Goal: Communication & Community: Answer question/provide support

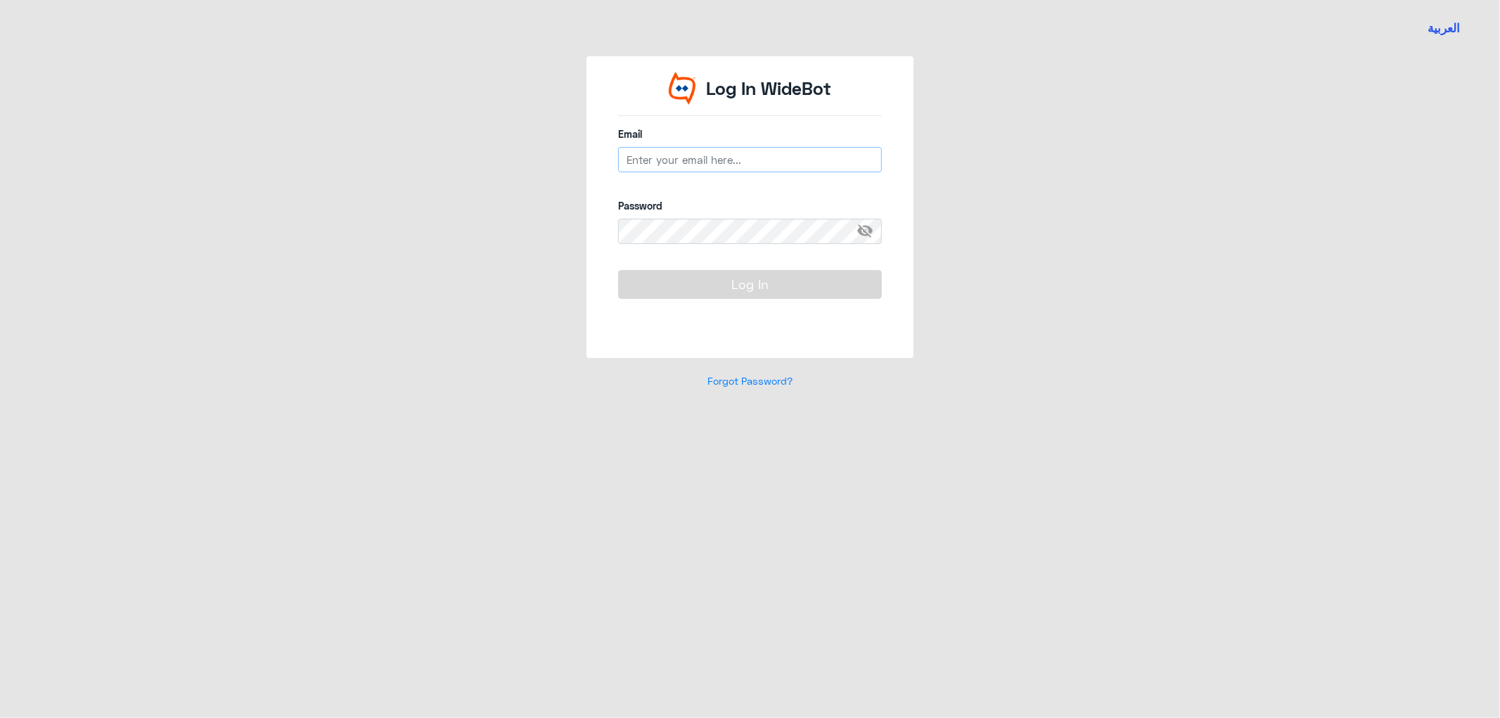
drag, startPoint x: 0, startPoint y: 0, endPoint x: 711, endPoint y: 165, distance: 729.7
click at [711, 165] on input "email" at bounding box center [750, 159] width 264 height 25
type input "[EMAIL_ADDRESS][DOMAIN_NAME]"
click at [618, 270] on button "Log In" at bounding box center [750, 284] width 264 height 28
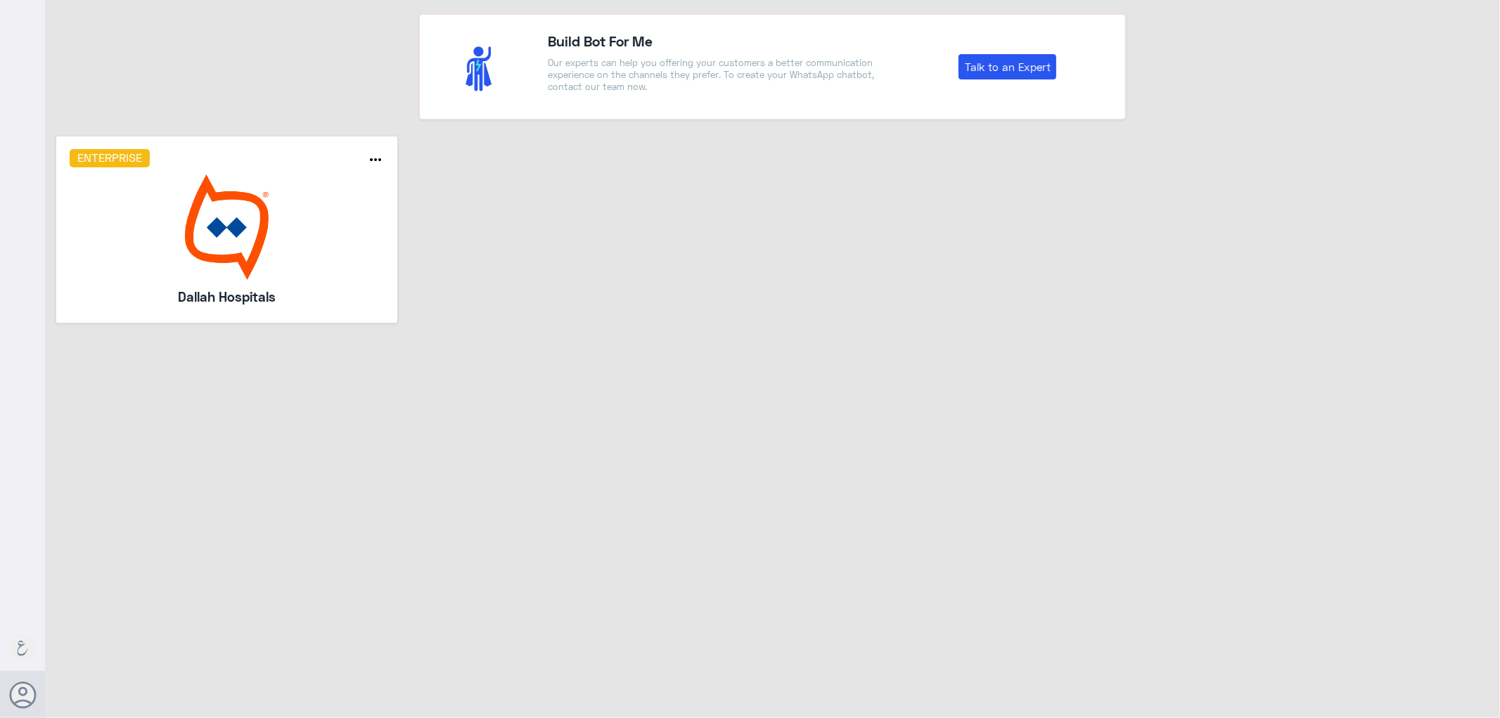
click at [270, 246] on img at bounding box center [227, 226] width 315 height 105
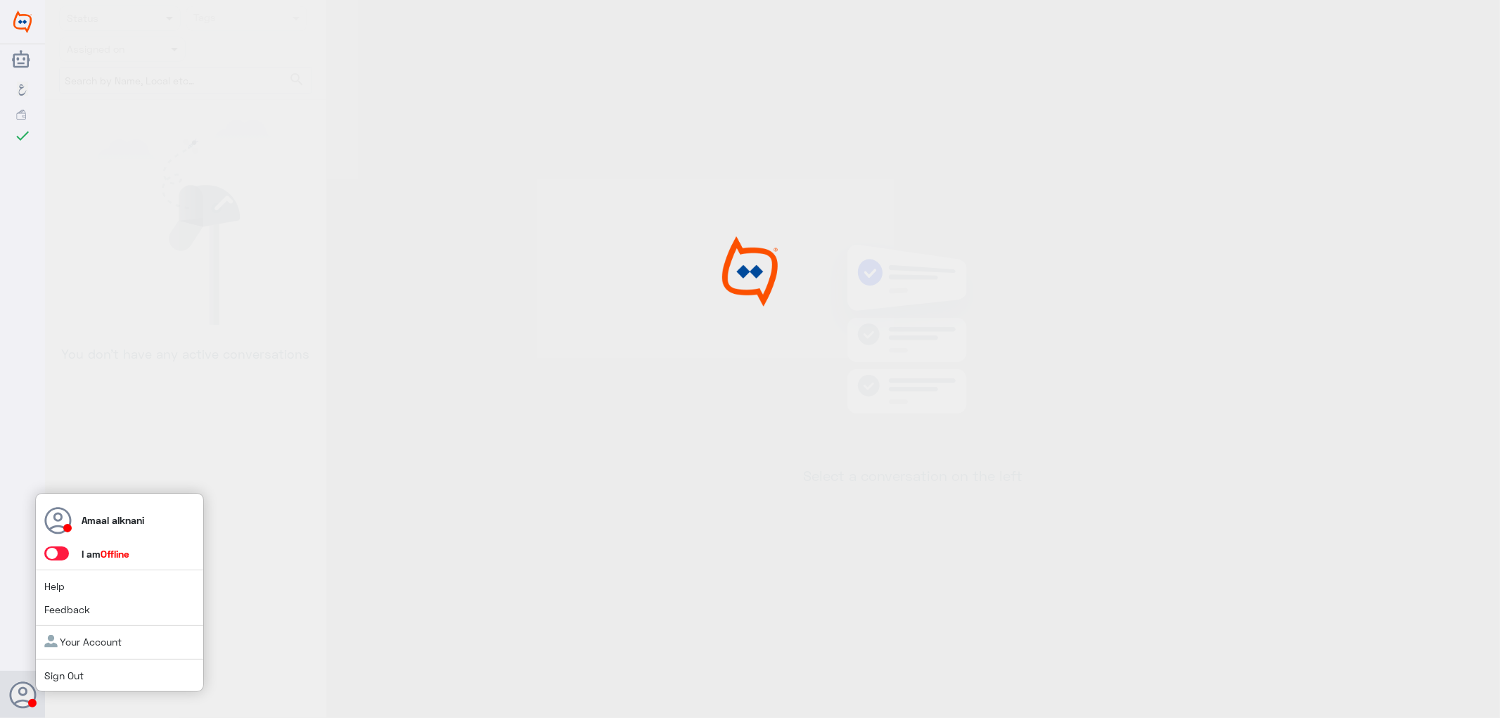
click at [60, 557] on span at bounding box center [56, 553] width 25 height 14
click at [0, 0] on input "checkbox" at bounding box center [0, 0] width 0 height 0
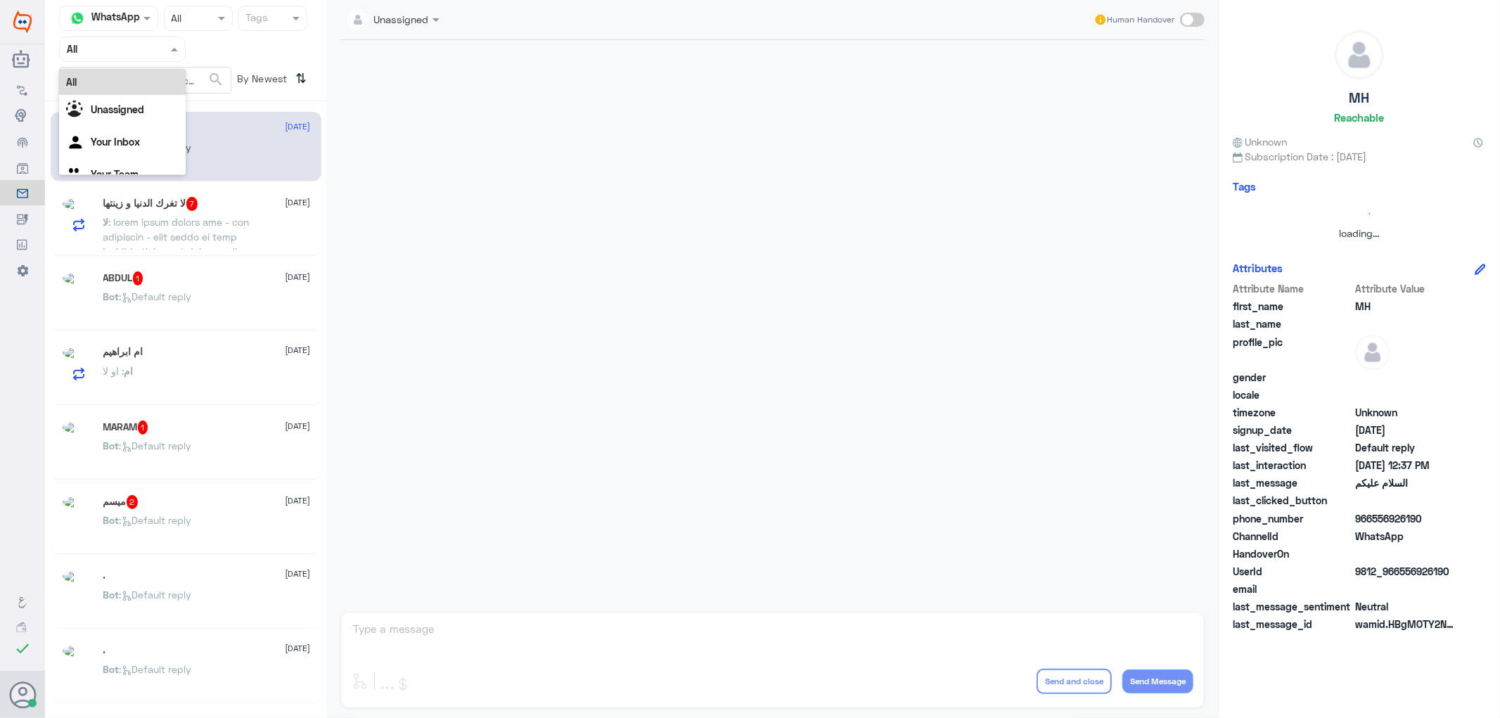
click at [124, 45] on input "text" at bounding box center [105, 49] width 77 height 16
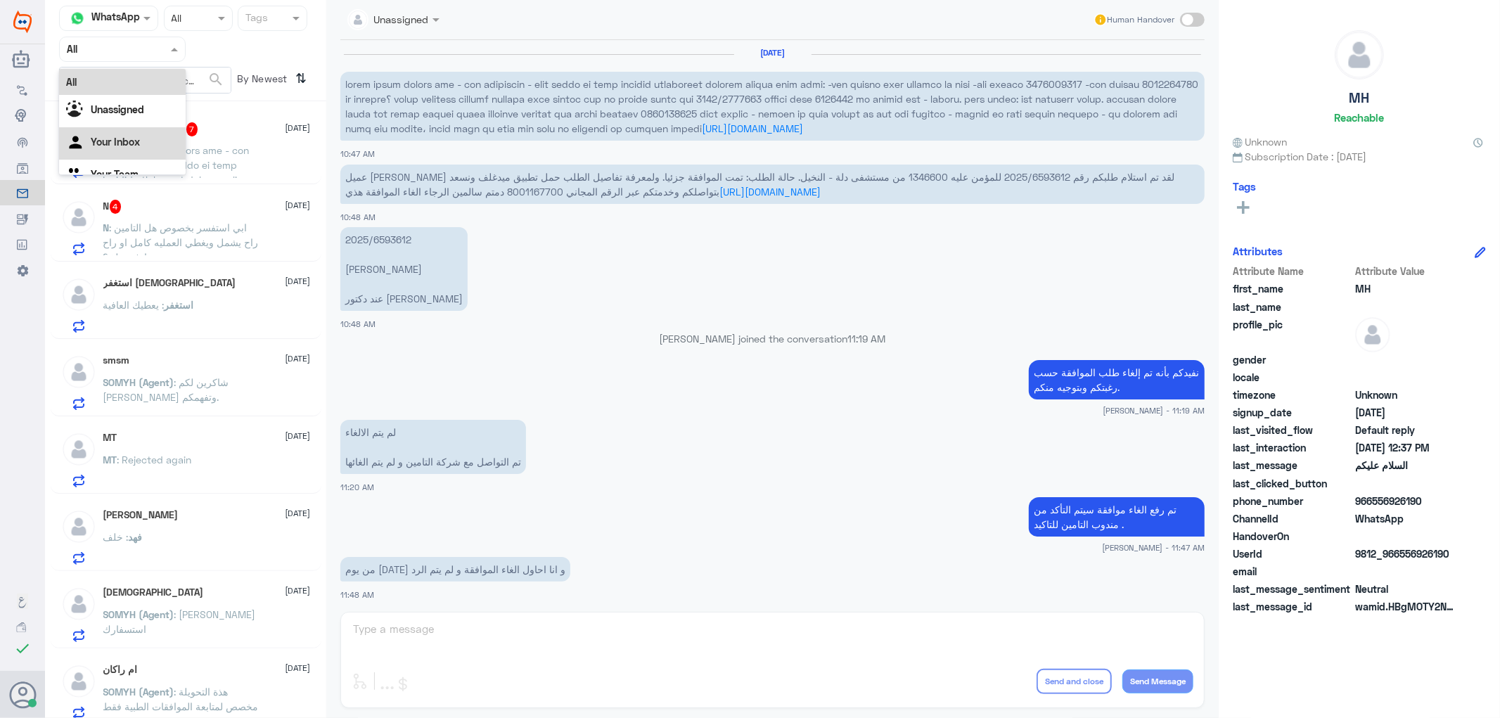
scroll to position [908, 0]
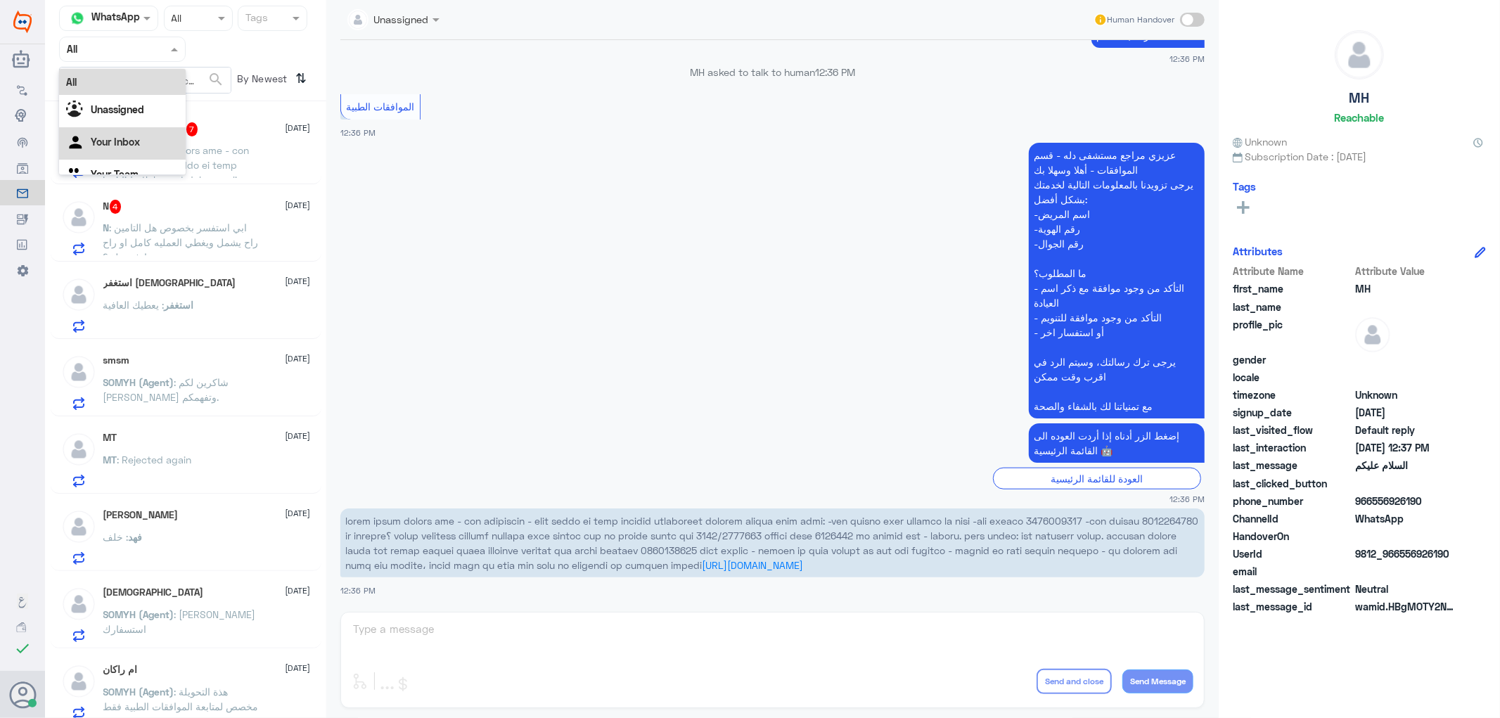
click at [139, 138] on Inbox "Your Inbox" at bounding box center [115, 142] width 49 height 12
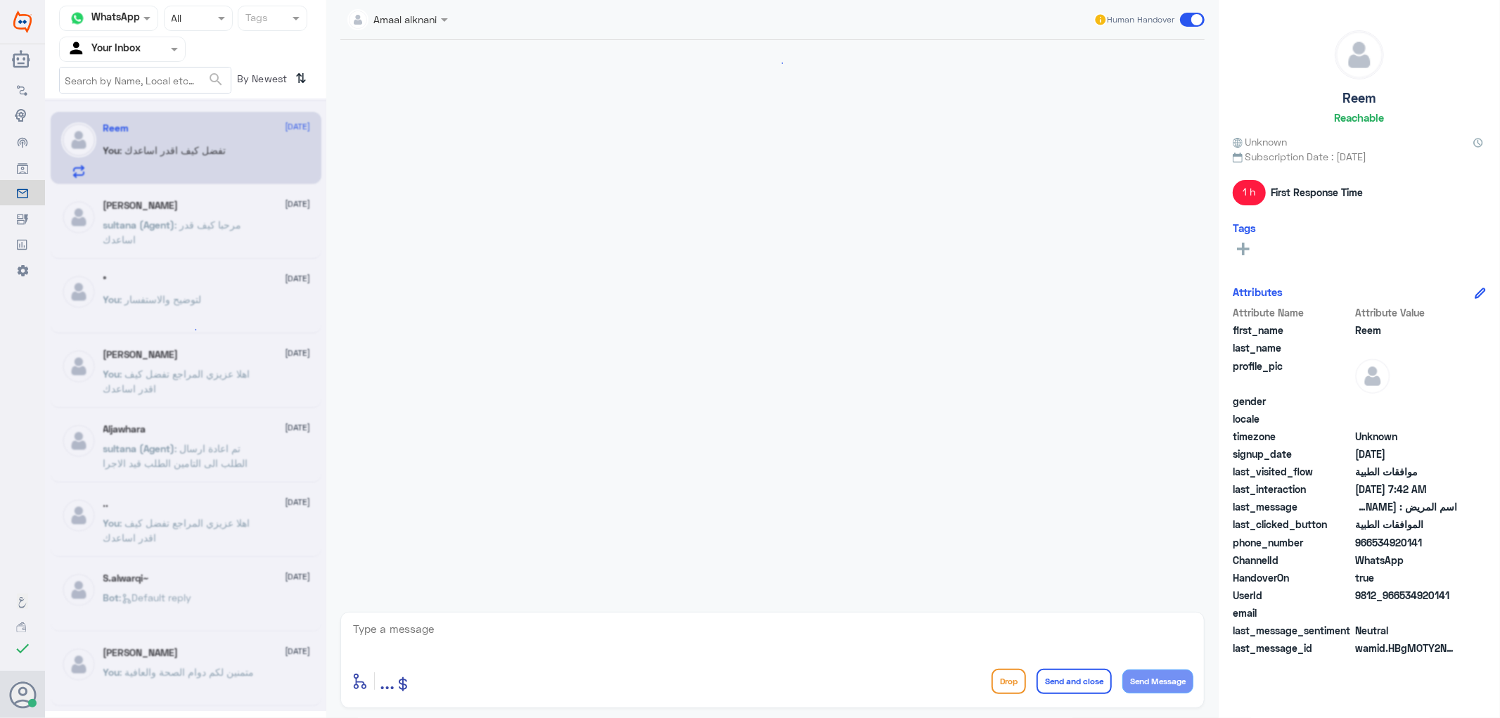
scroll to position [531, 0]
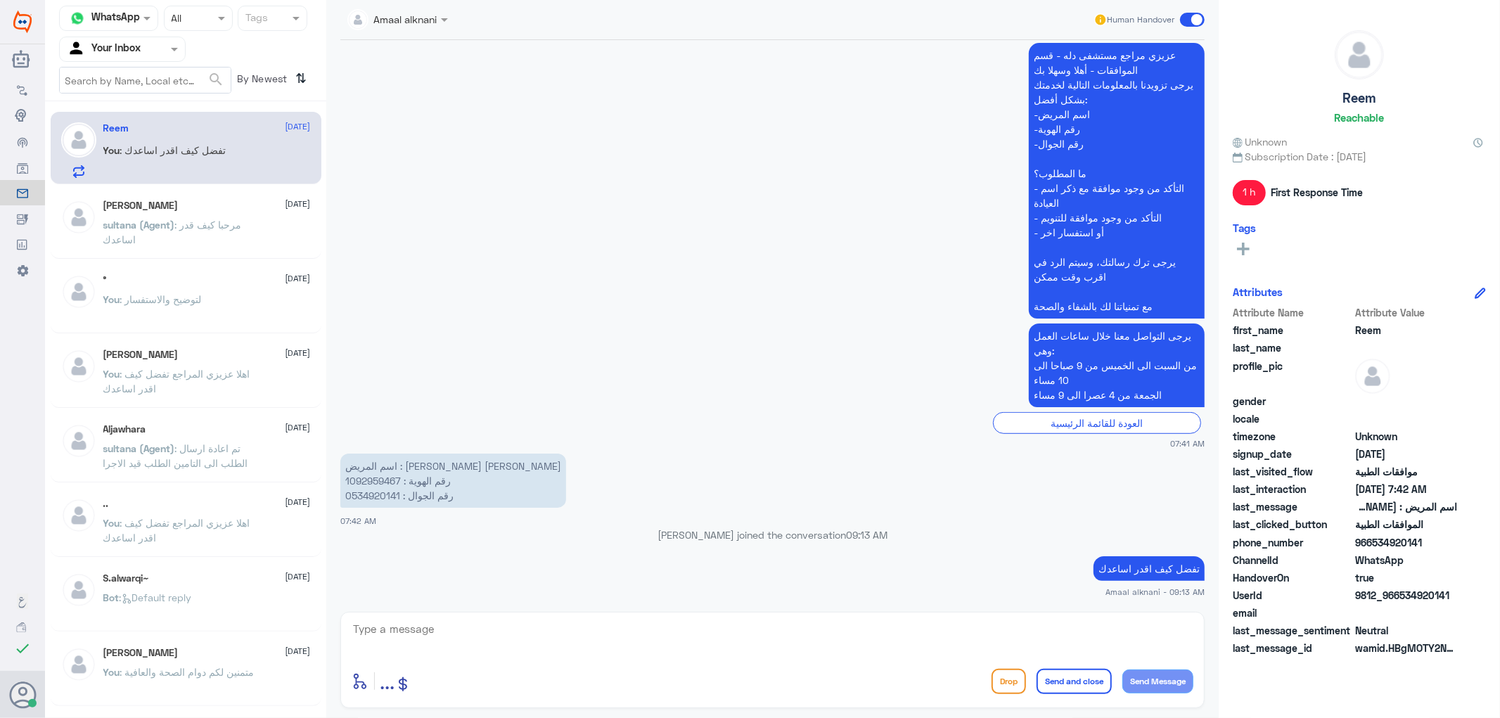
click at [512, 655] on div at bounding box center [773, 638] width 842 height 38
click at [424, 640] on textarea at bounding box center [773, 636] width 842 height 34
click at [191, 236] on p "[PERSON_NAME] (Agent) : مرحبا كيف قدر اساعدك" at bounding box center [182, 234] width 158 height 35
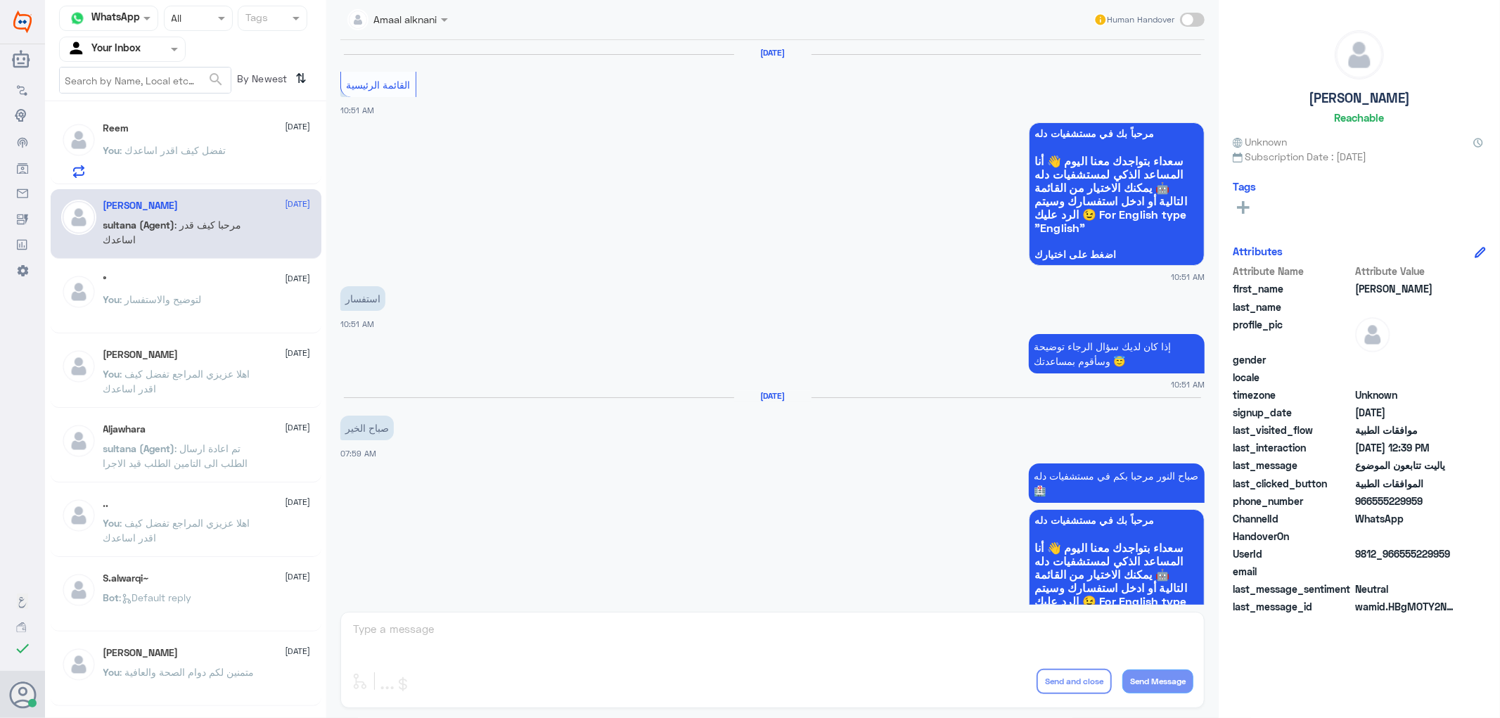
scroll to position [1172, 0]
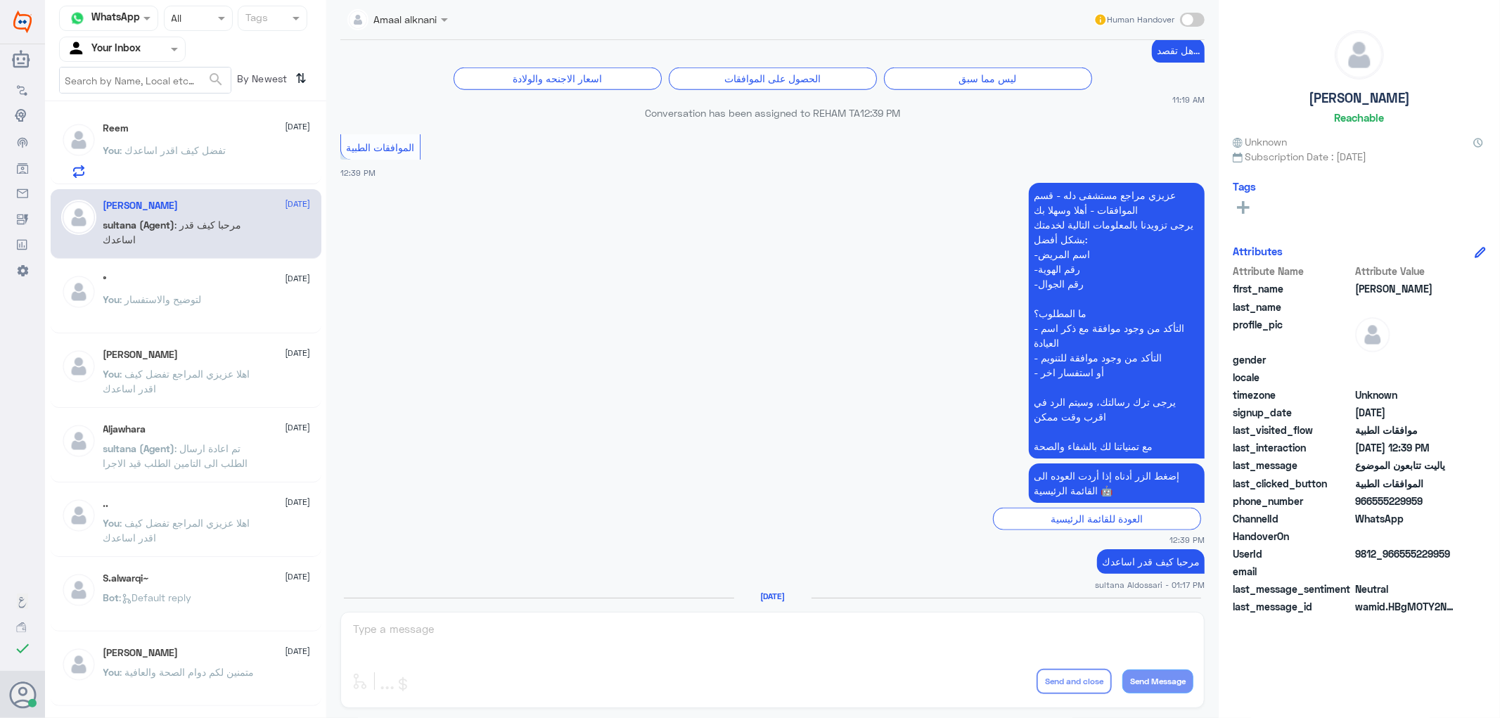
click at [193, 160] on p "You : تفضل كيف اقدر اساعدك" at bounding box center [164, 160] width 123 height 35
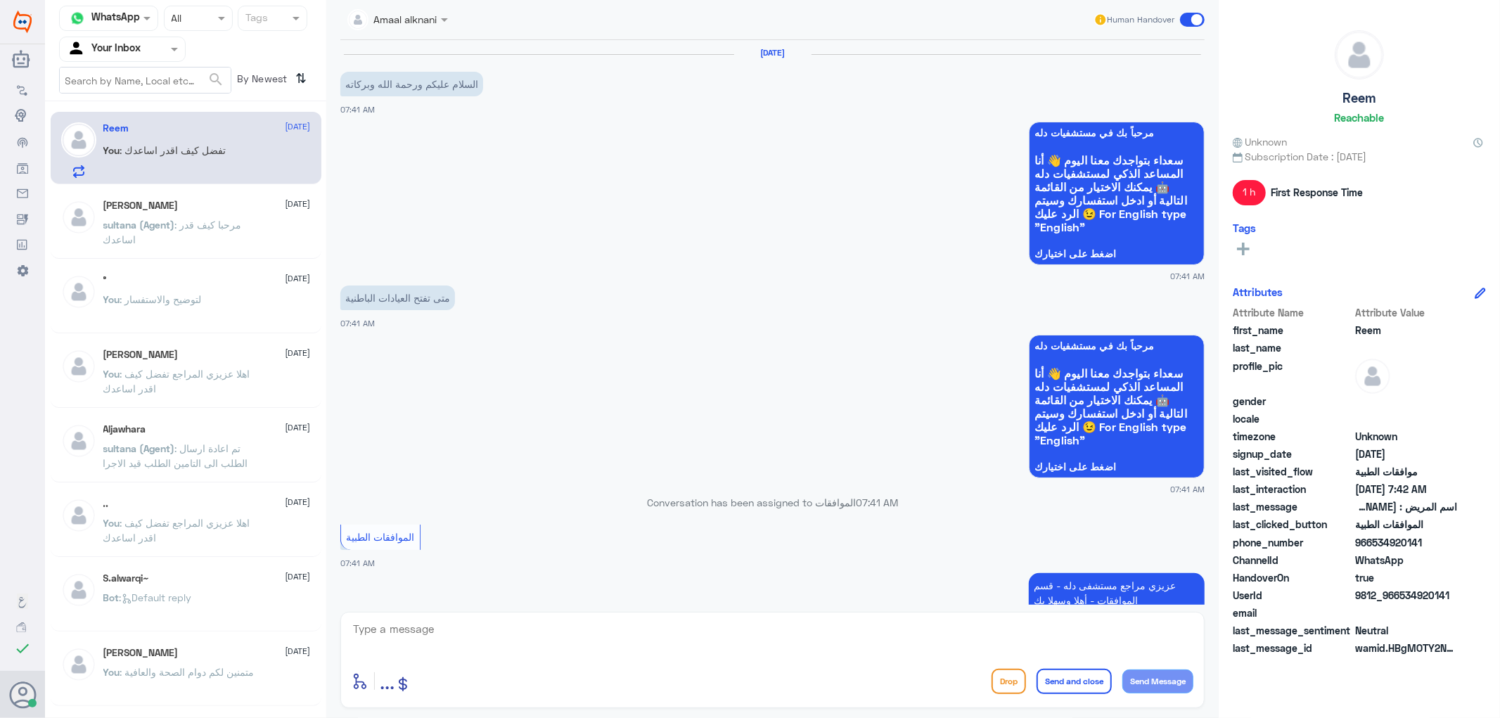
scroll to position [531, 0]
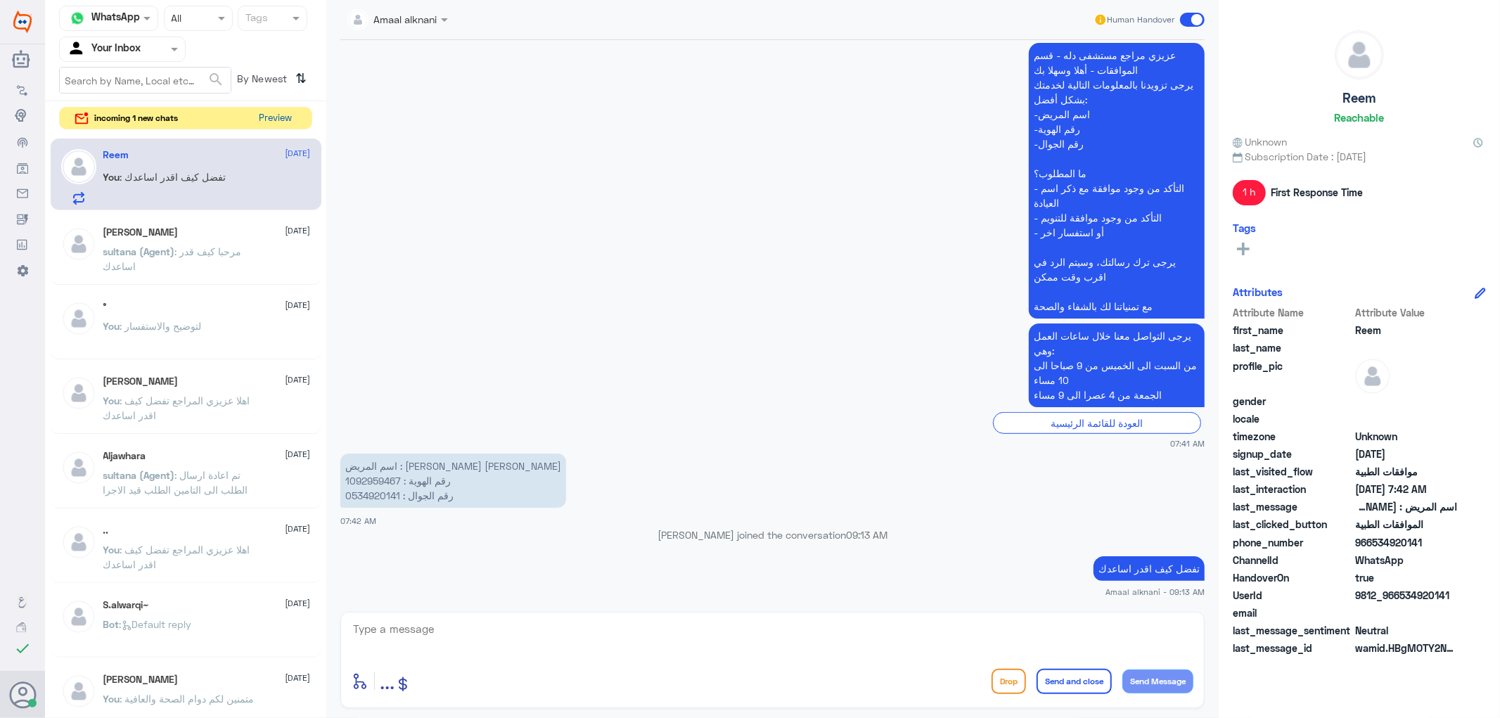
click at [265, 115] on button "Preview" at bounding box center [276, 119] width 44 height 22
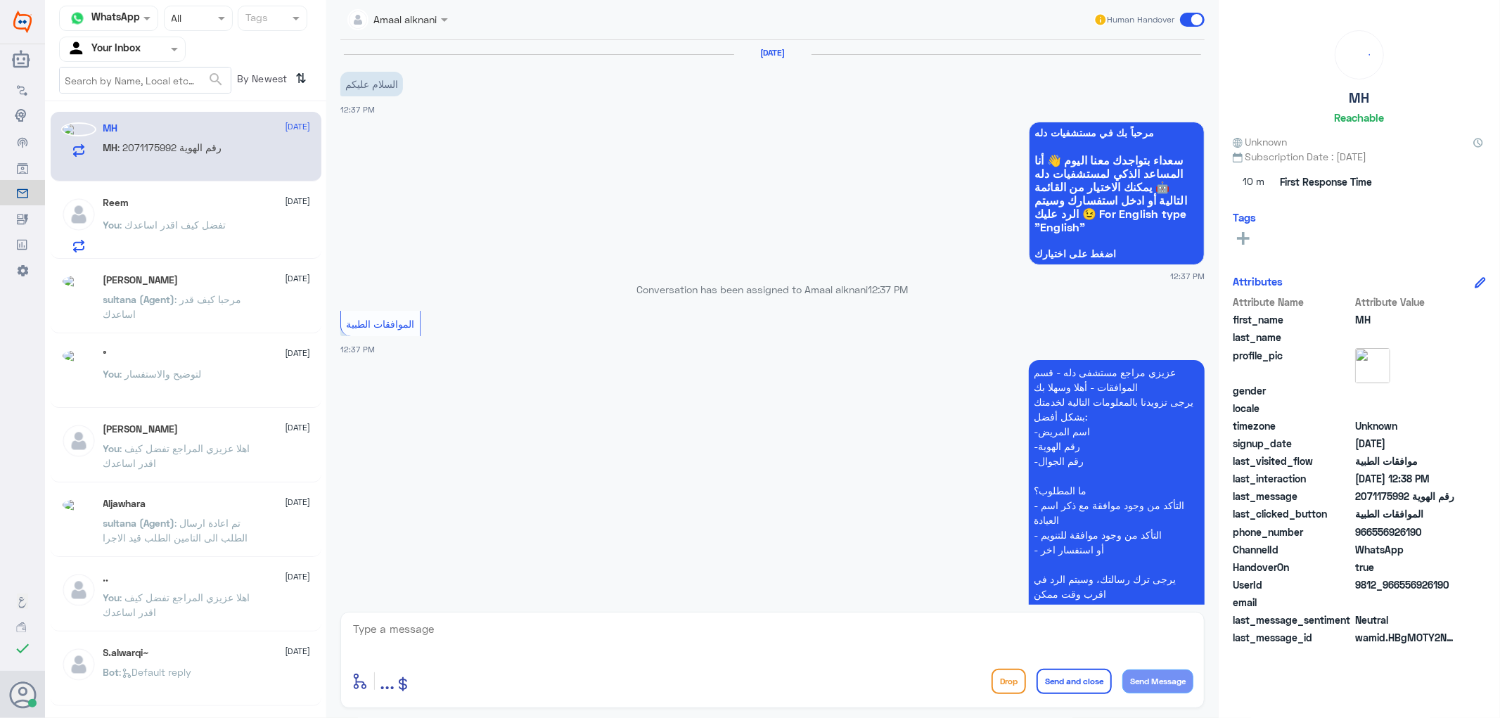
scroll to position [475, 0]
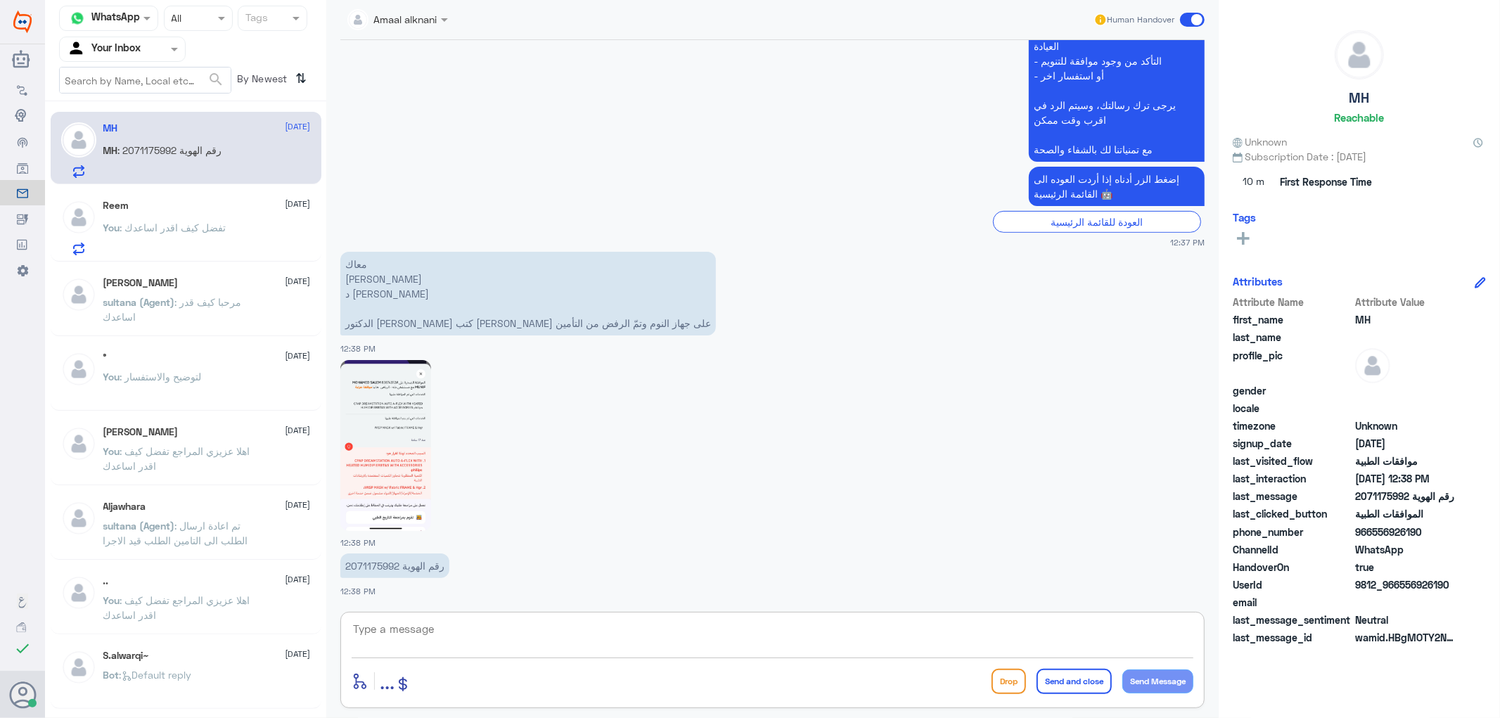
click at [495, 638] on textarea at bounding box center [773, 636] width 842 height 34
click at [394, 433] on img at bounding box center [385, 445] width 91 height 171
click at [375, 564] on p "رقم الهوية 2071175992" at bounding box center [394, 565] width 109 height 25
copy p "2071175992"
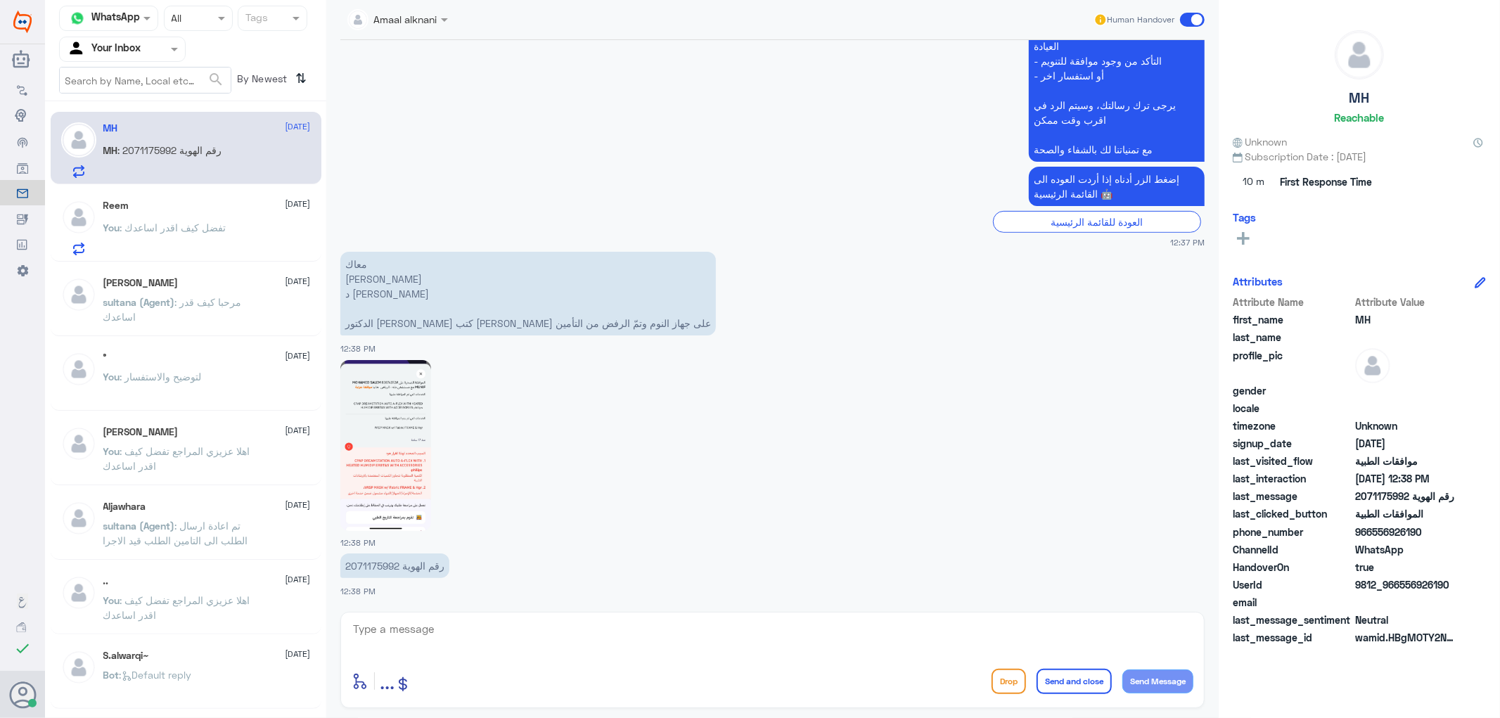
click at [463, 637] on textarea at bounding box center [773, 636] width 842 height 34
type textarea "تمت الموافقة ع الجهاز"
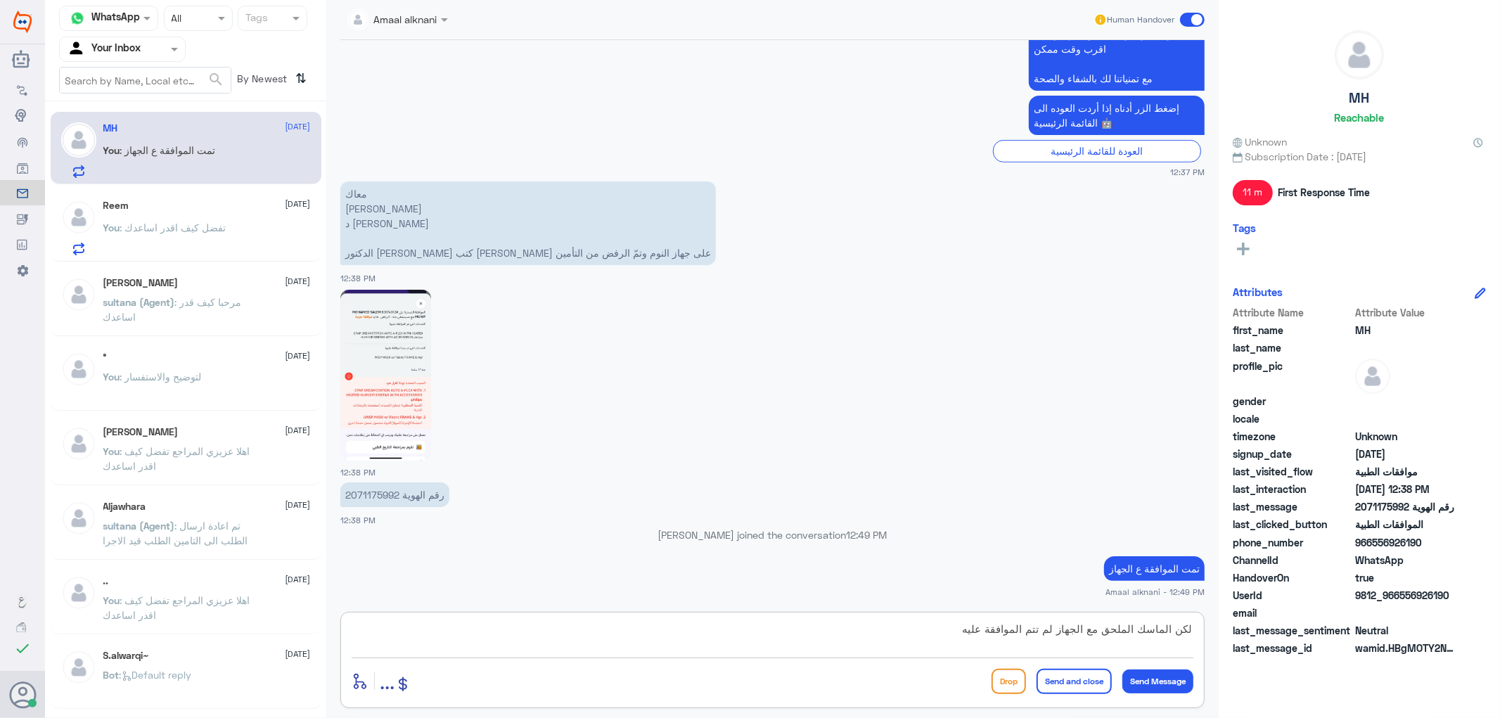
type textarea "لكن الماسك الملحق مع الجهاز لم تتم الموافقة عليه"
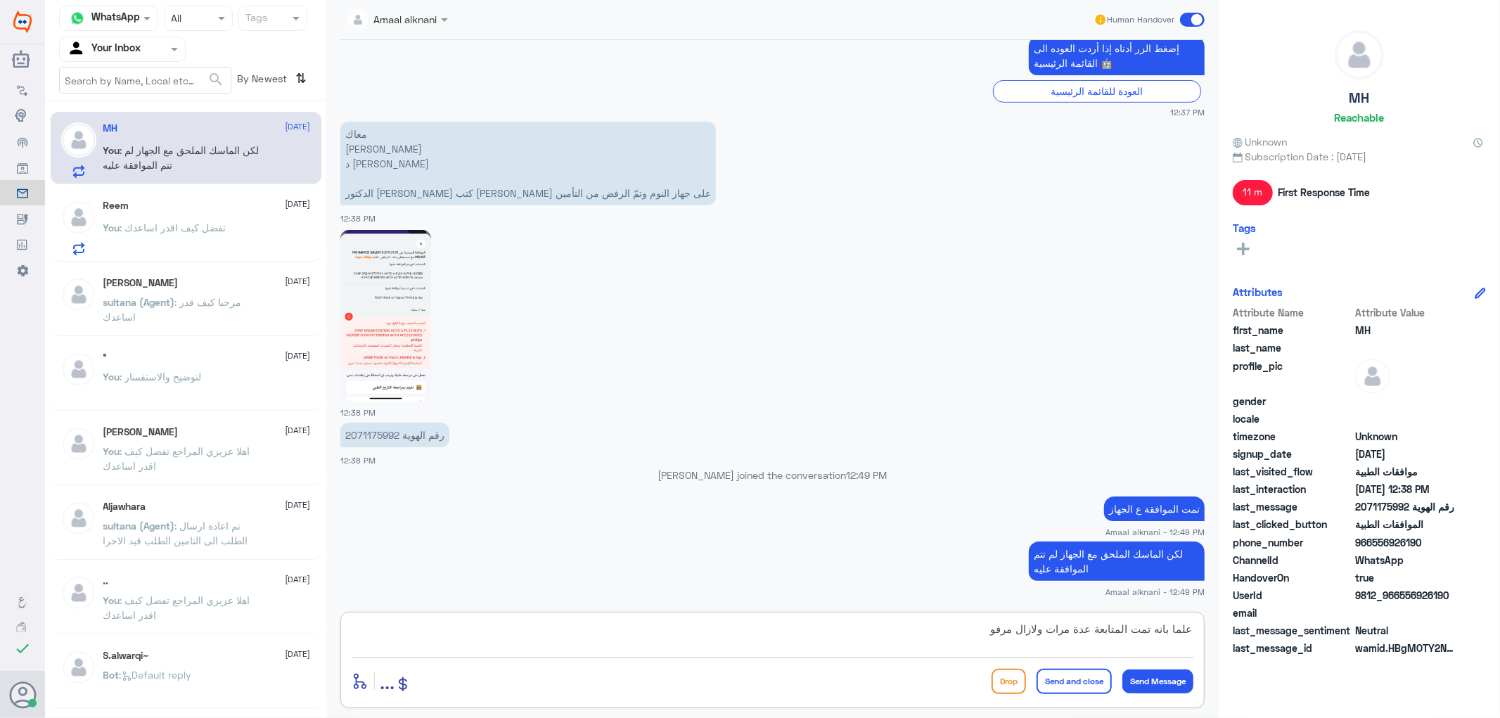
type textarea "علما بانه تمت المتابعة عدة مرات ولازال مرفوض"
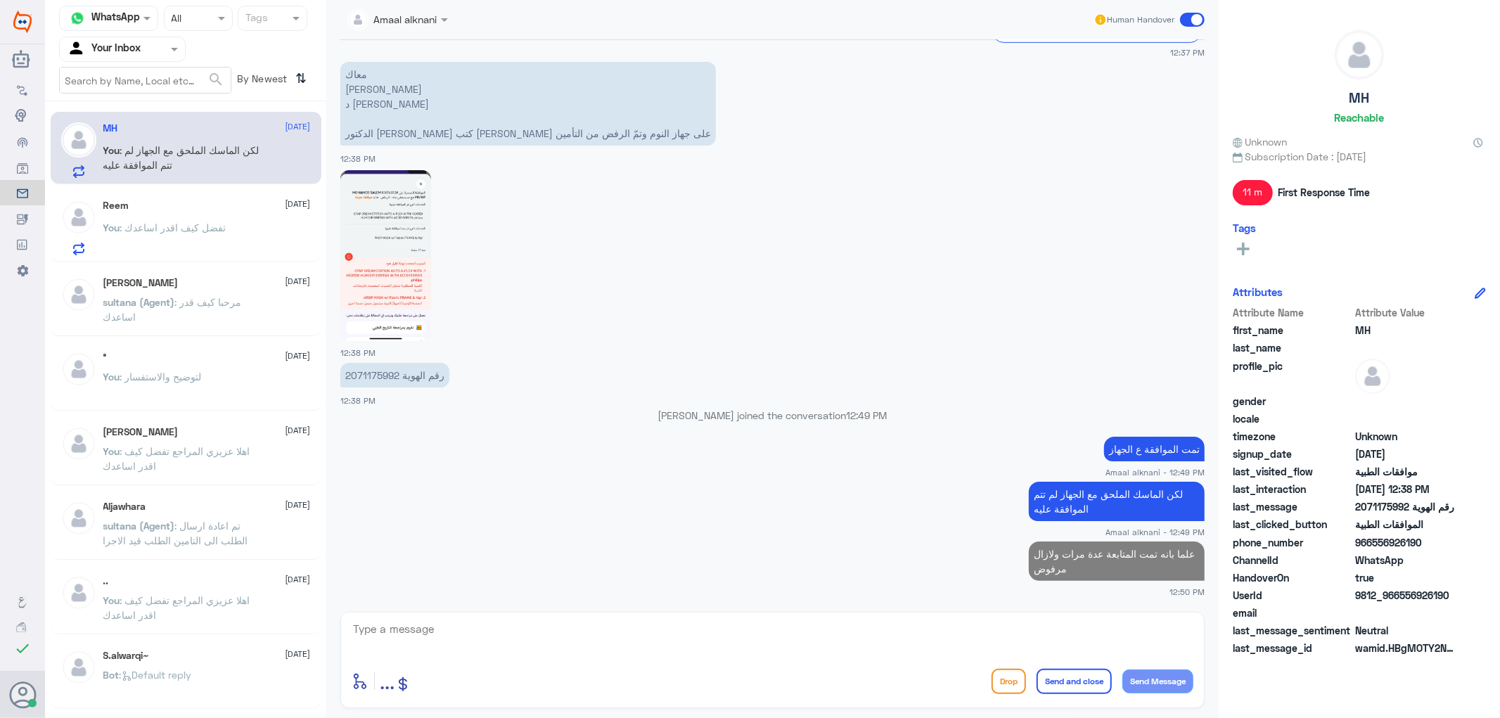
click at [359, 368] on p "رقم الهوية 2071175992" at bounding box center [394, 375] width 109 height 25
copy p "2071175992"
click at [472, 637] on textarea at bounding box center [773, 636] width 842 height 34
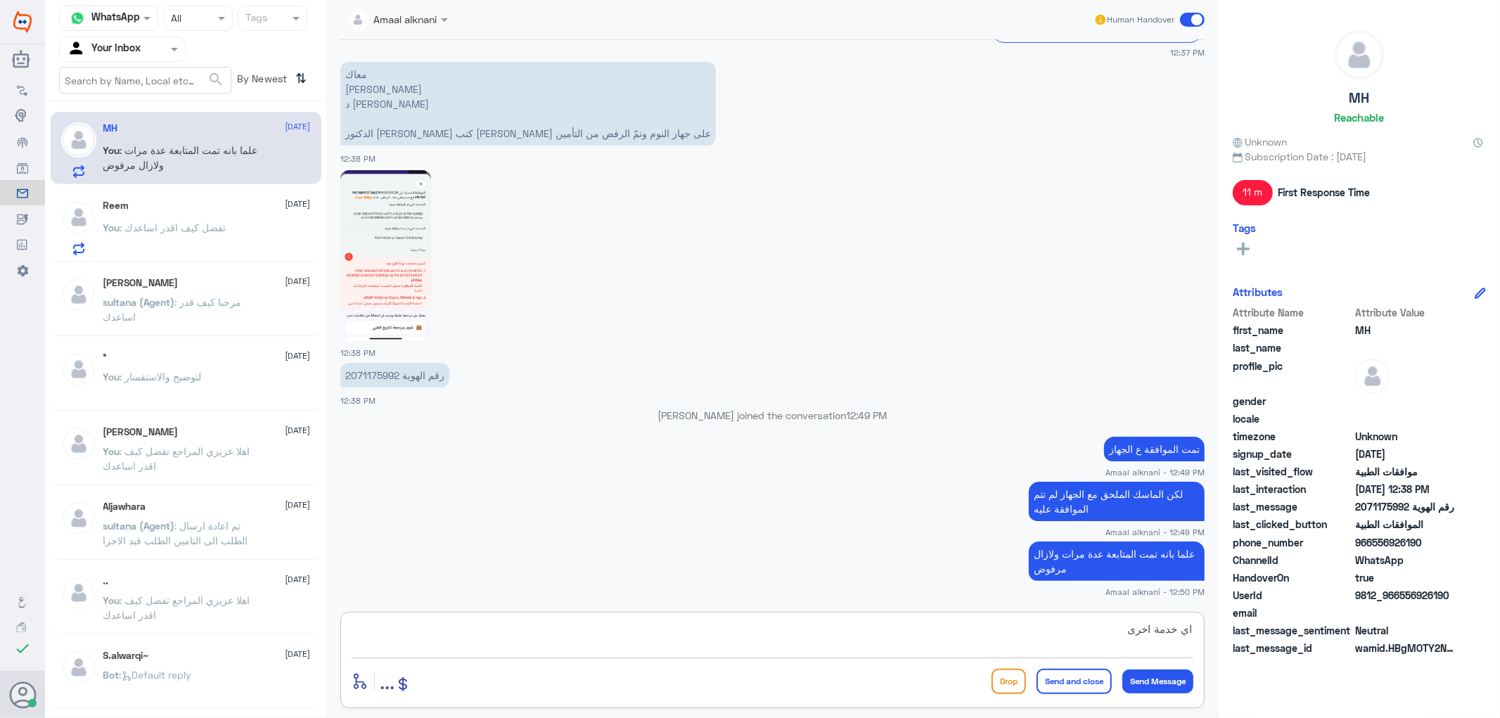
type textarea "اي خدمة اخرى"
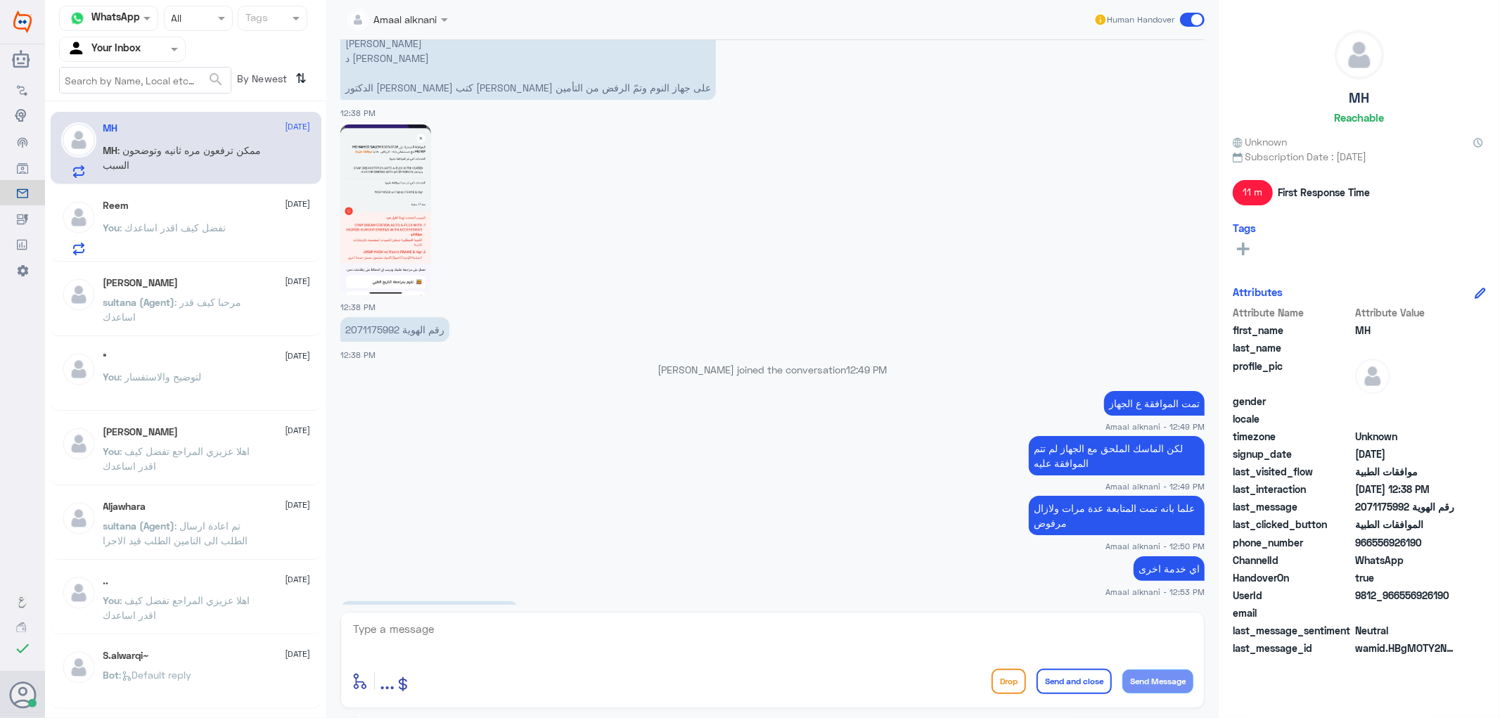
scroll to position [733, 0]
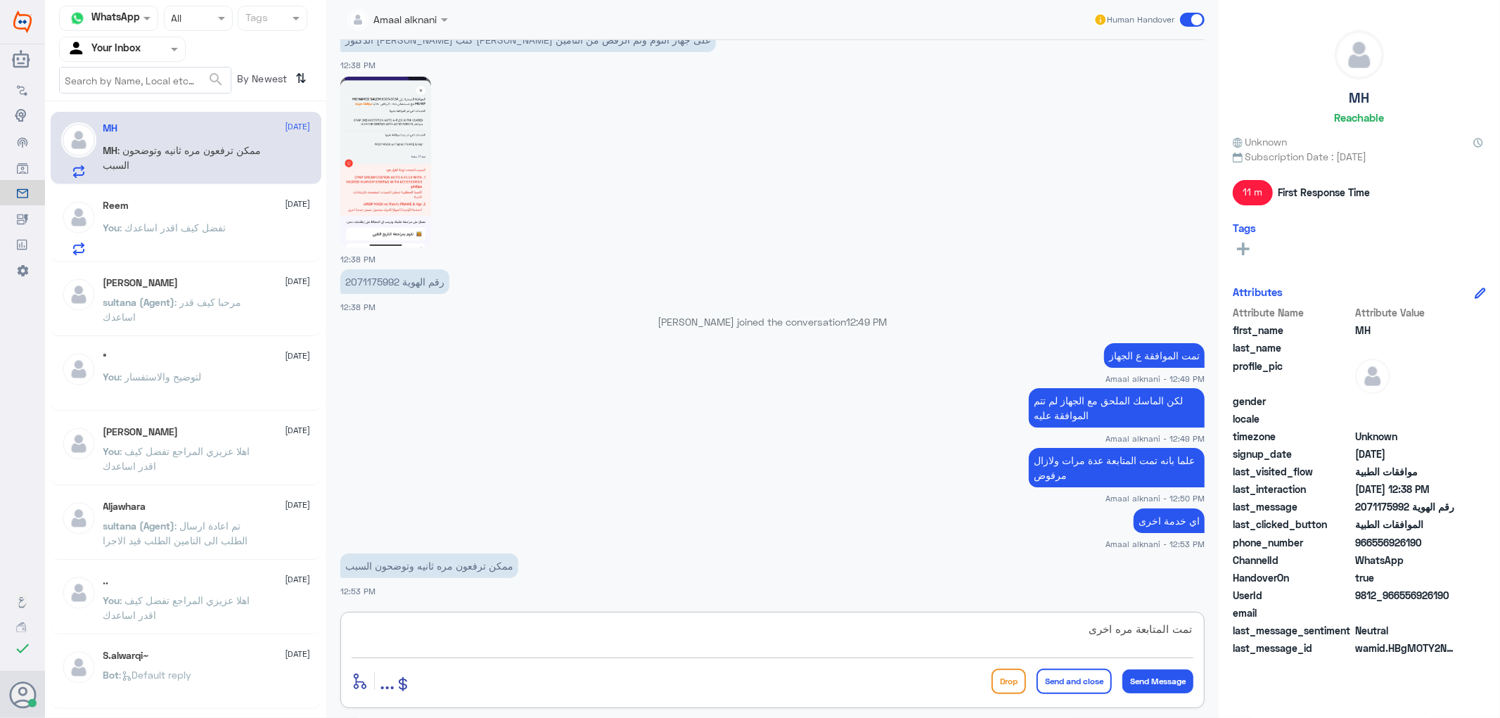
type textarea "تمت المتابعة مره اخرى"
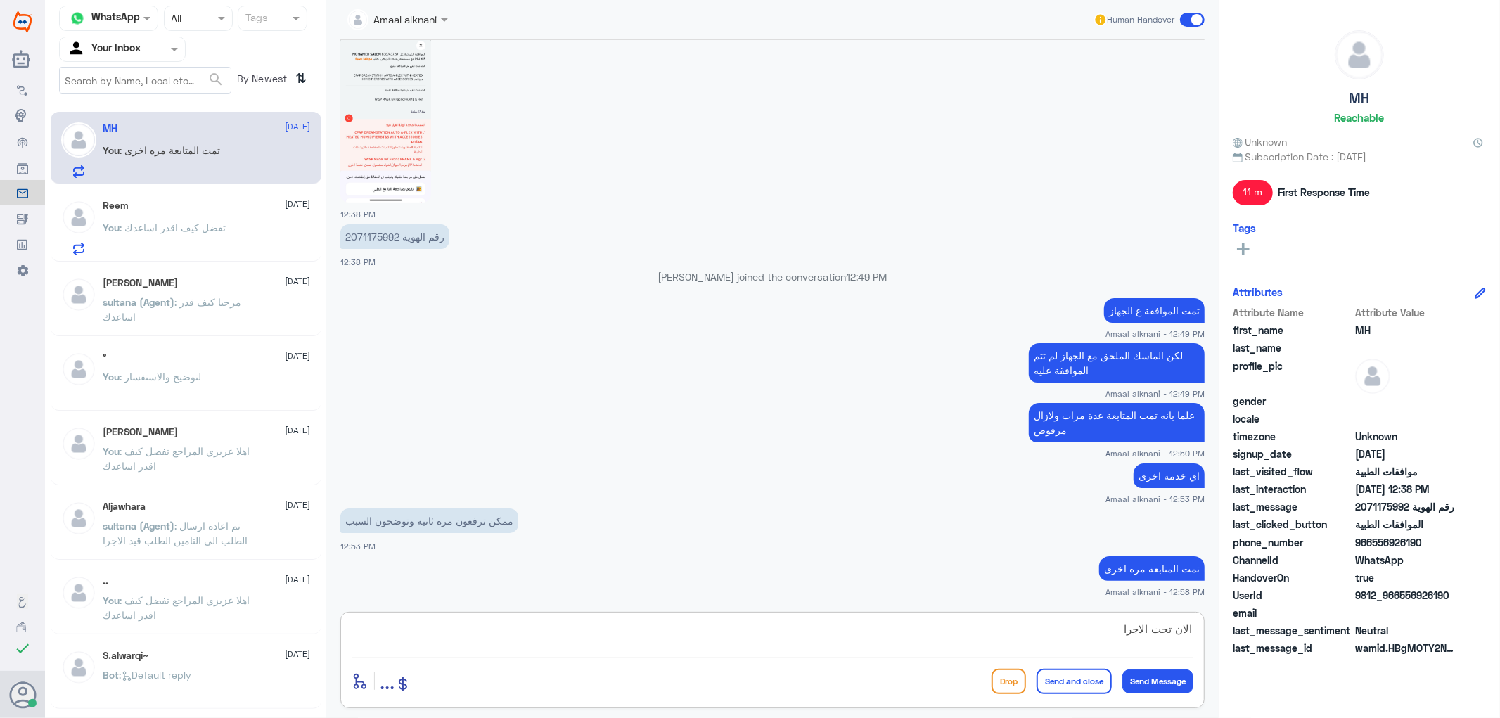
type textarea "الان تحت الاجراء"
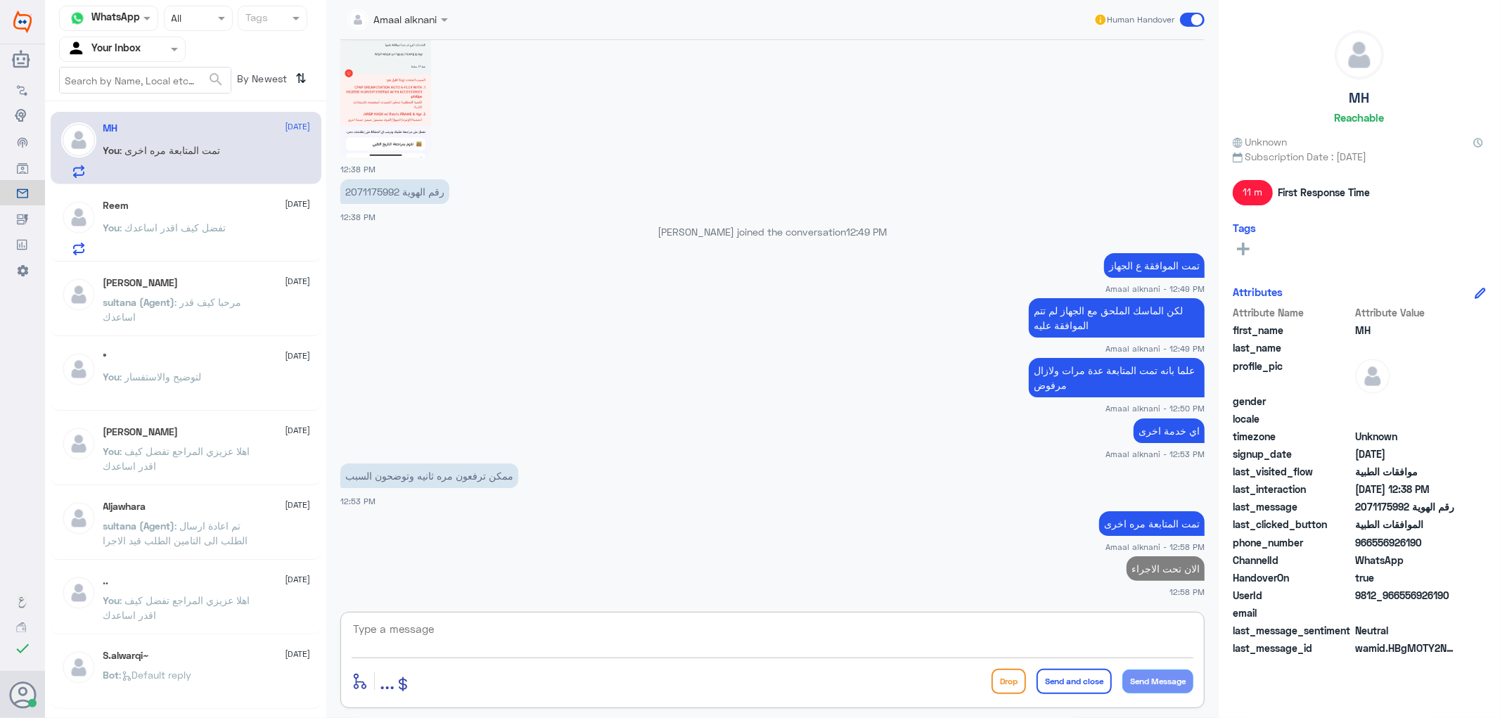
click at [786, 441] on app-msgs-text "اي خدمة اخرى" at bounding box center [772, 431] width 864 height 26
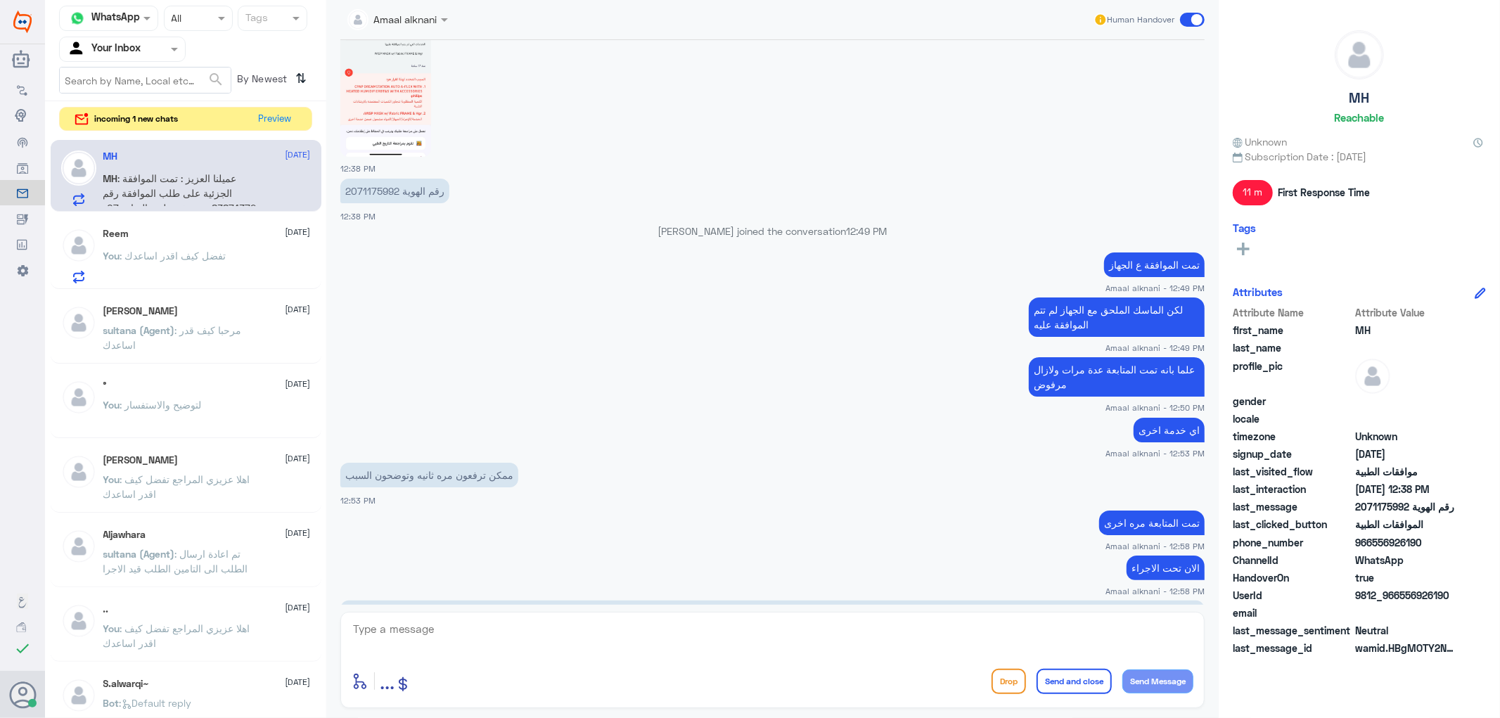
scroll to position [884, 0]
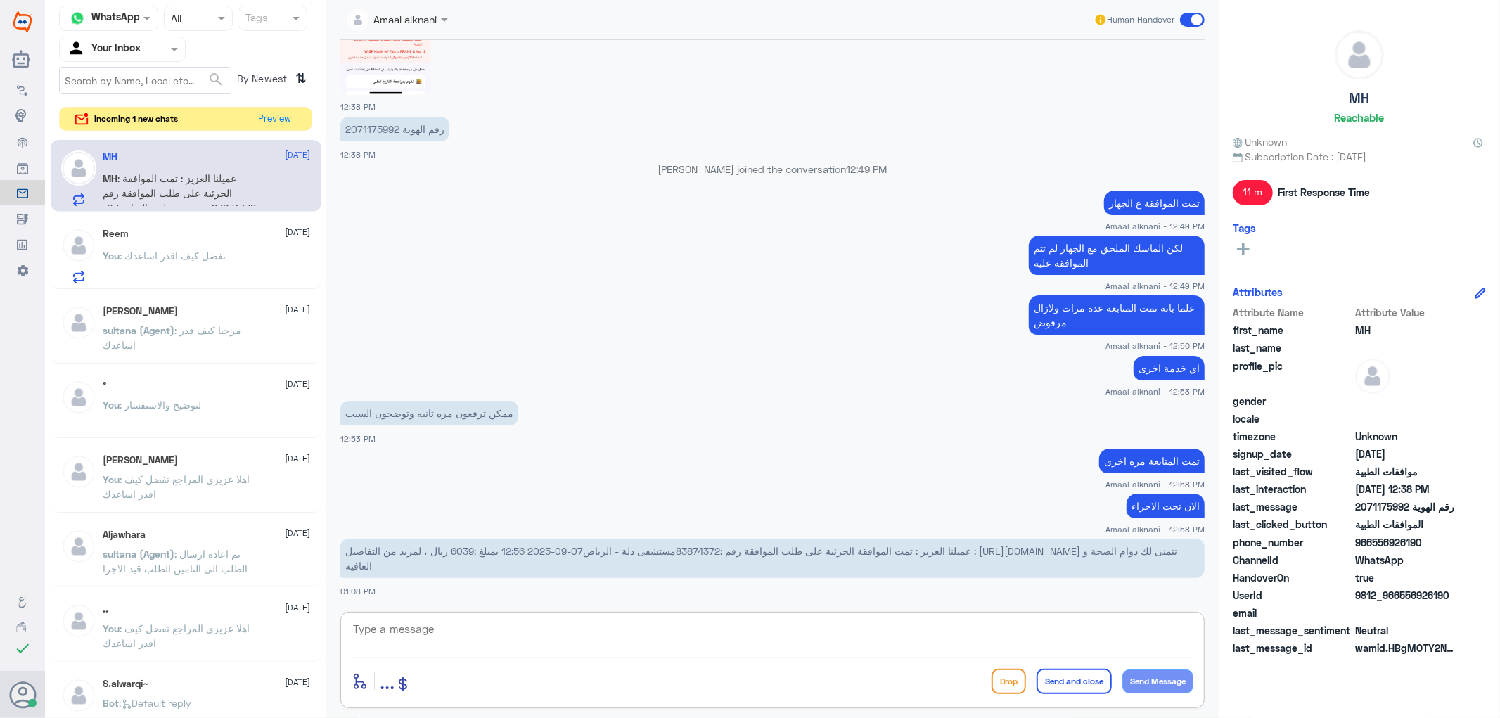
click at [895, 633] on textarea at bounding box center [773, 636] width 842 height 34
click at [662, 628] on textarea at bounding box center [773, 636] width 842 height 34
click at [692, 548] on span "عميلنا العزيز : تمت الموافقة الجزئية على طلب الموافقة رقم :83874372مستشفى دلة -…" at bounding box center [761, 558] width 832 height 27
copy span "83874372مستشفى"
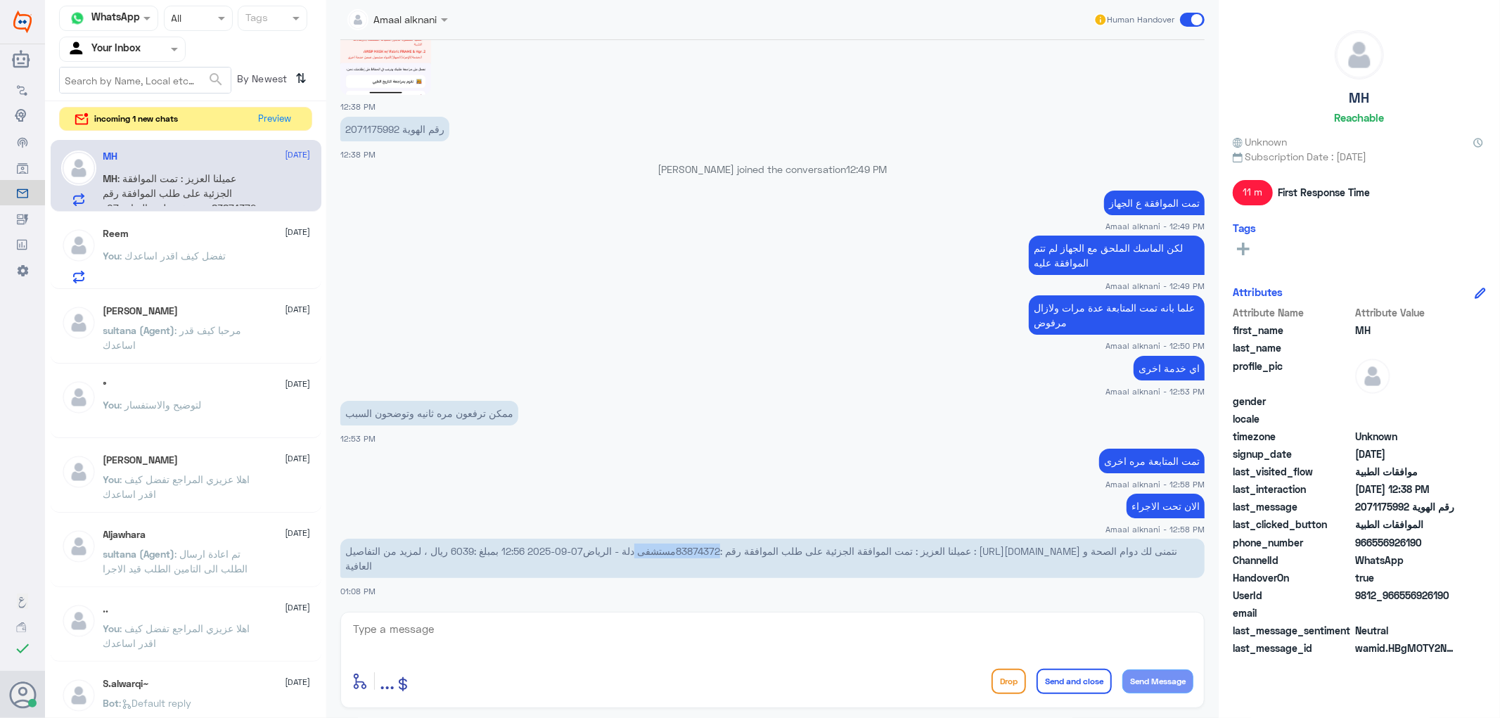
click at [684, 545] on span "عميلنا العزيز : تمت الموافقة الجزئية على طلب الموافقة رقم :83874372مستشفى دلة -…" at bounding box center [761, 558] width 832 height 27
click at [707, 546] on span "عميلنا العزيز : تمت الموافقة الجزئية على طلب الموافقة رقم :83874372مستشفى دلة -…" at bounding box center [761, 558] width 832 height 27
click at [633, 643] on textarea at bounding box center [773, 636] width 842 height 34
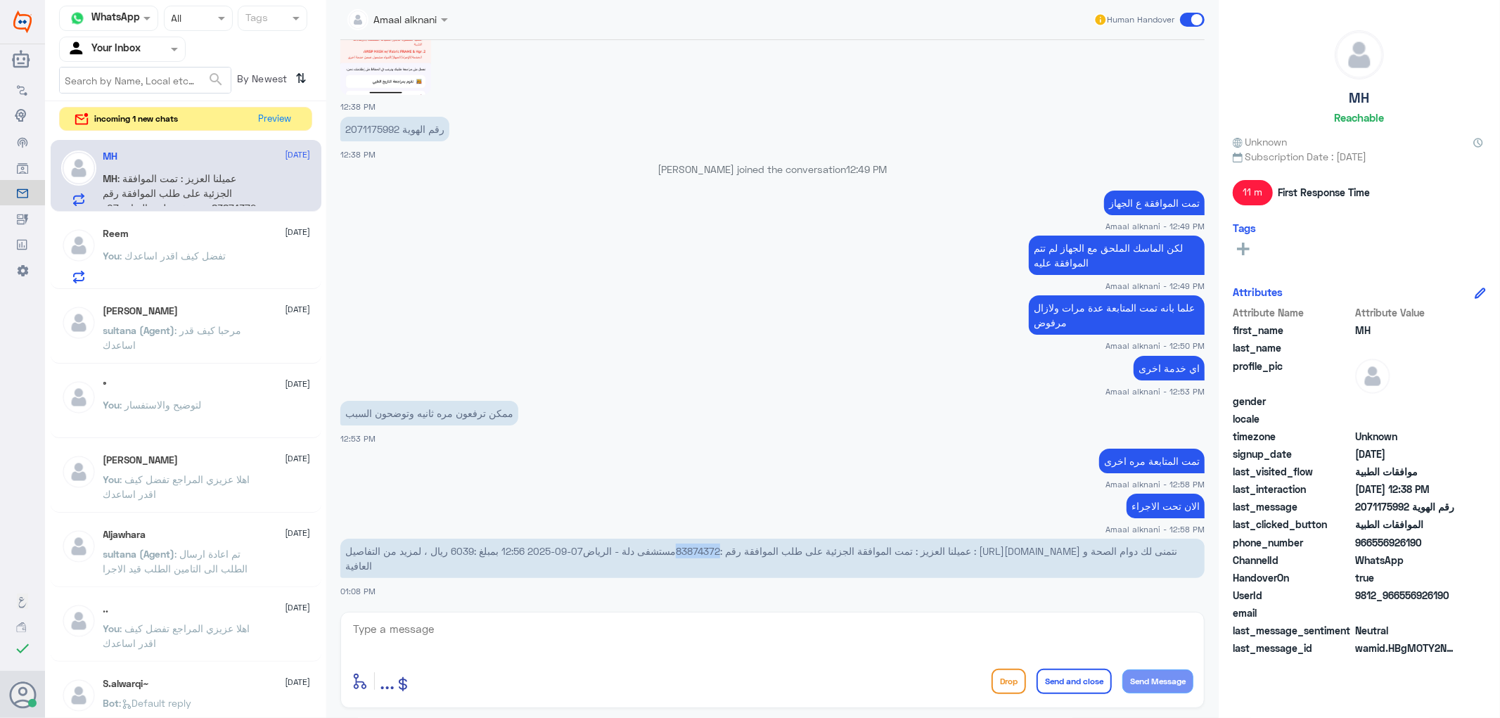
drag, startPoint x: 721, startPoint y: 552, endPoint x: 680, endPoint y: 548, distance: 41.6
click at [680, 548] on span "عميلنا العزيز : تمت الموافقة الجزئية على طلب الموافقة رقم :83874372مستشفى دلة -…" at bounding box center [761, 558] width 832 height 27
copy span "83874372"
click at [219, 248] on p "You : تفضل كيف اقدر اساعدك" at bounding box center [164, 265] width 123 height 35
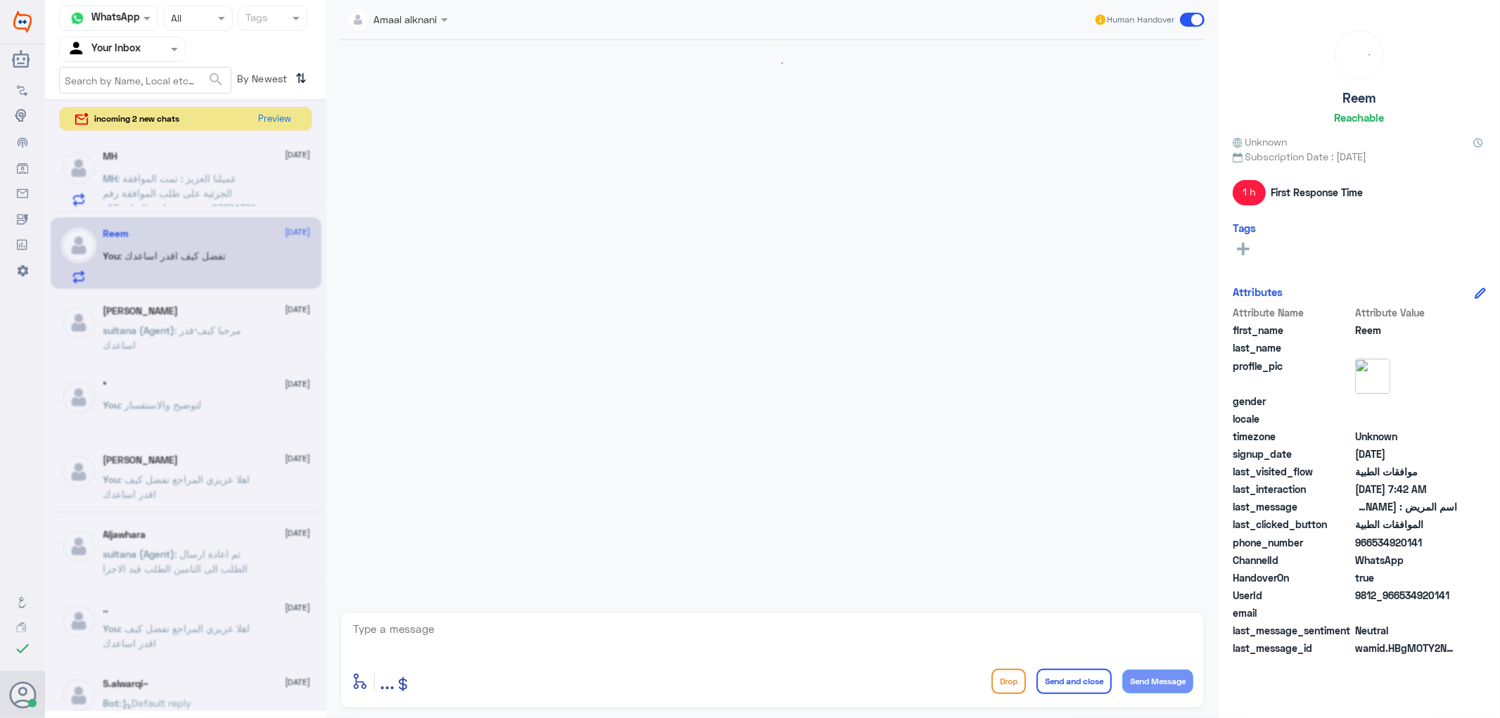
scroll to position [531, 0]
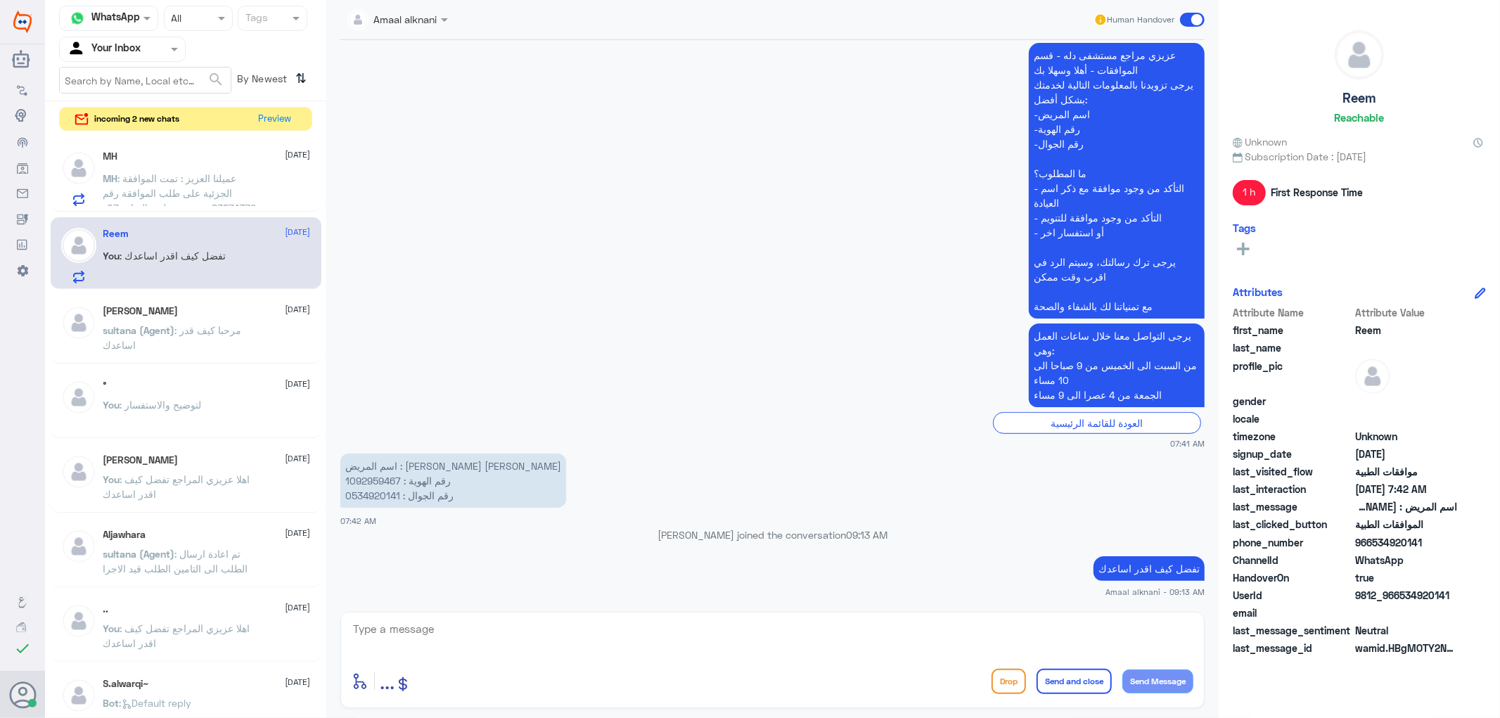
click at [460, 633] on textarea at bounding box center [773, 636] width 842 height 34
click at [392, 631] on textarea at bounding box center [773, 636] width 842 height 34
type textarea "نسعد دوما بخدمتكم ونتمنى لكم دوام الصحة والعافية"
click at [1064, 678] on button "Send and close" at bounding box center [1073, 681] width 75 height 25
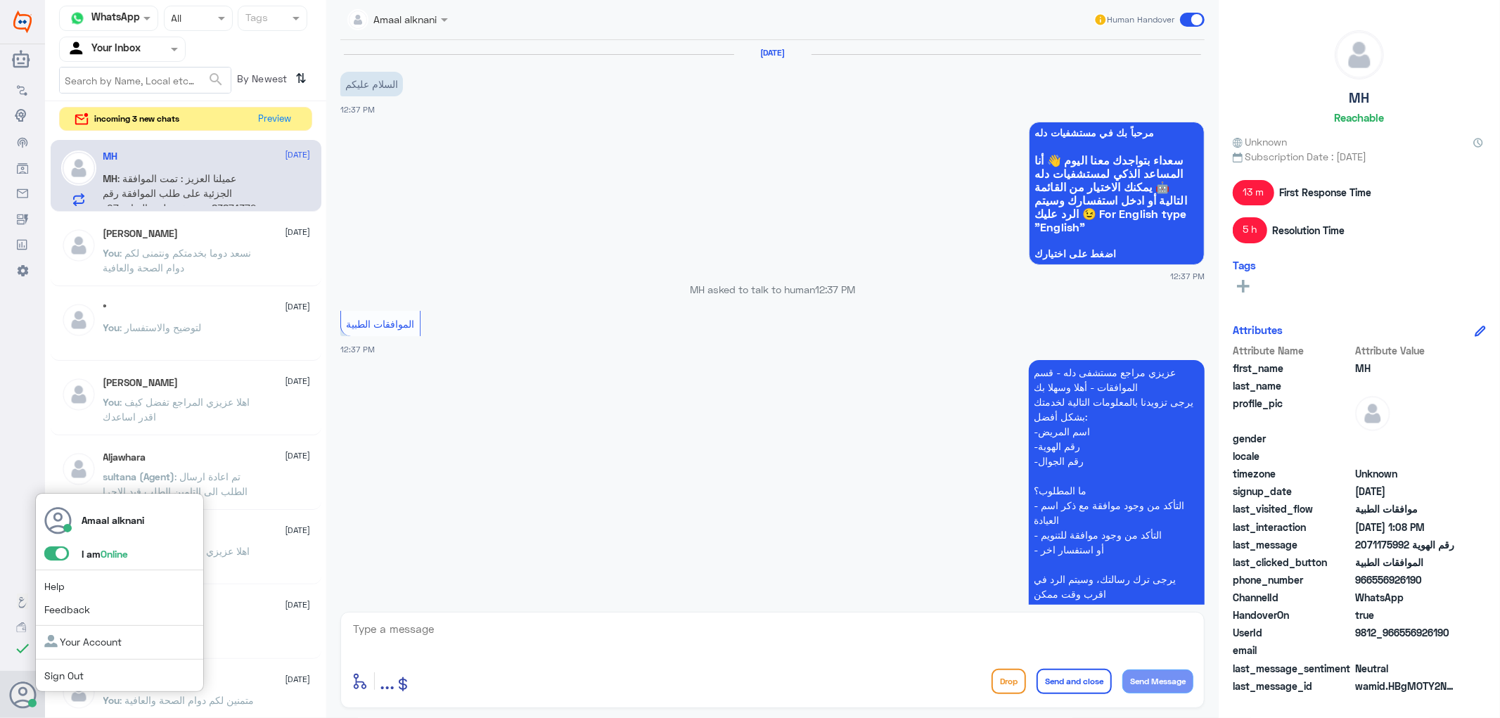
scroll to position [910, 0]
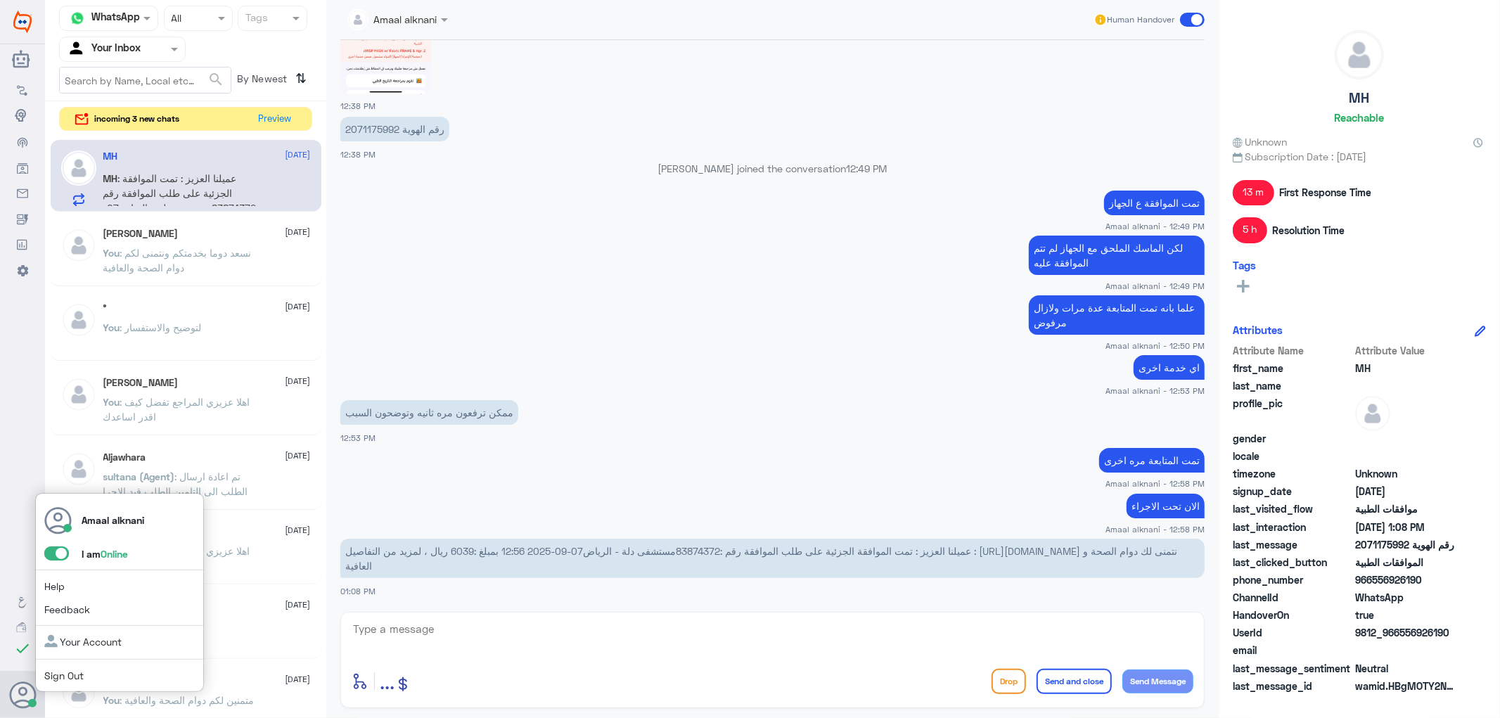
click at [55, 550] on span at bounding box center [56, 553] width 25 height 14
click at [0, 0] on input "checkbox" at bounding box center [0, 0] width 0 height 0
click at [58, 676] on link "Sign Out" at bounding box center [63, 675] width 39 height 12
